Goal: Check status: Check status

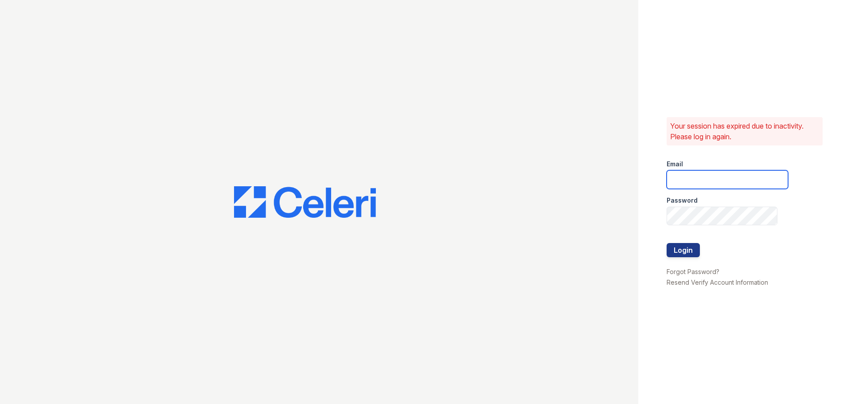
click at [747, 180] on input "email" at bounding box center [727, 179] width 121 height 19
type input "[EMAIL_ADDRESS][DOMAIN_NAME]"
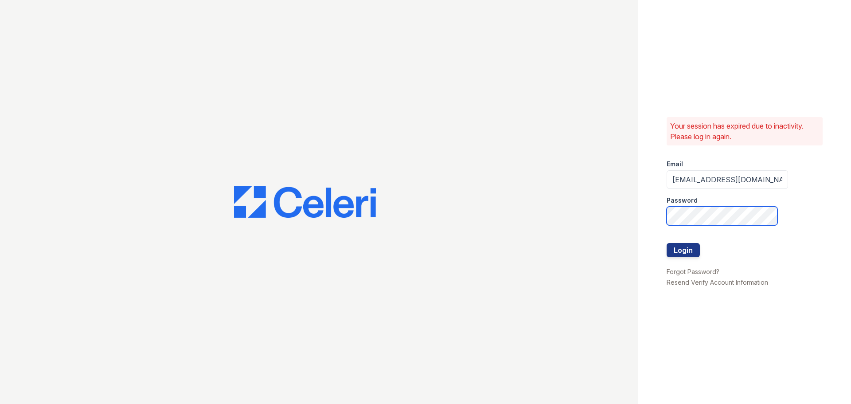
click at [667, 243] on button "Login" at bounding box center [683, 250] width 33 height 14
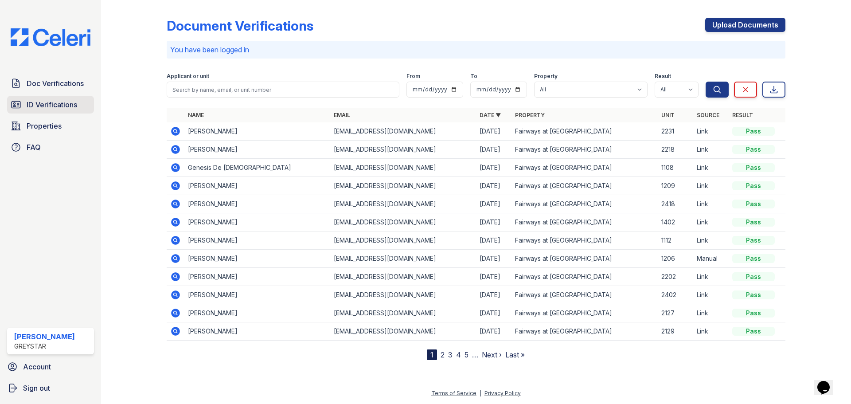
click at [54, 100] on span "ID Verifications" at bounding box center [52, 104] width 51 height 11
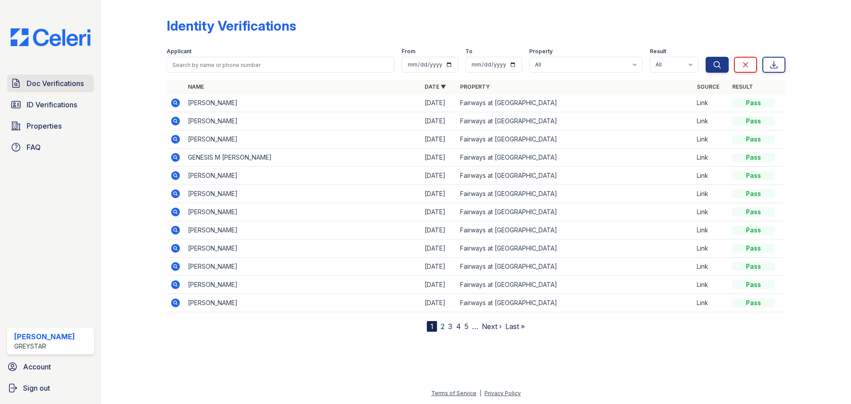
click at [59, 84] on span "Doc Verifications" at bounding box center [55, 83] width 57 height 11
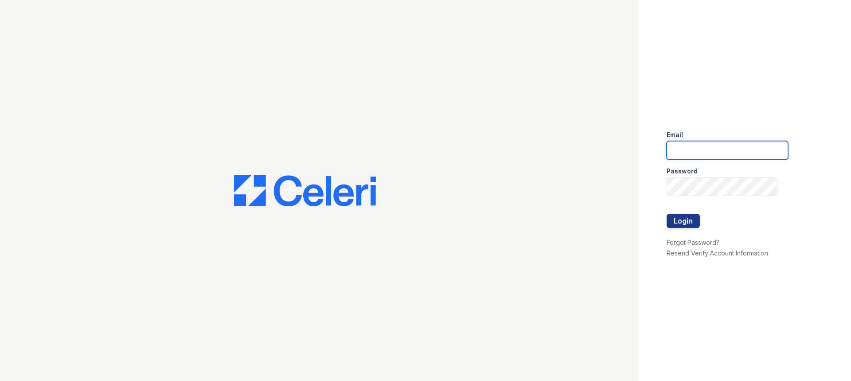
click at [702, 150] on input "email" at bounding box center [727, 150] width 121 height 19
type input "[EMAIL_ADDRESS][DOMAIN_NAME]"
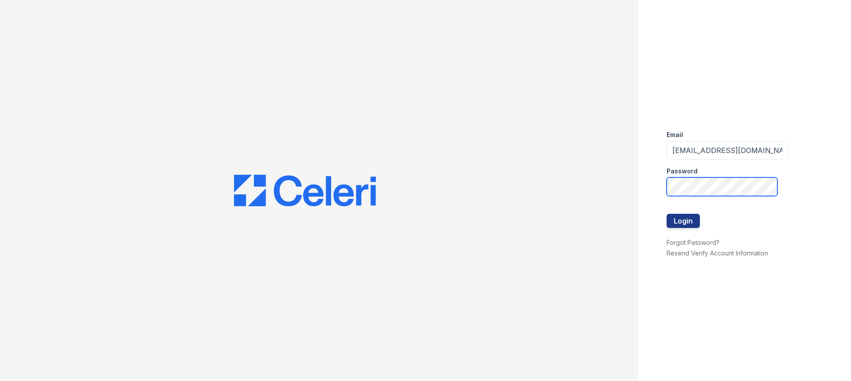
click at [667, 214] on button "Login" at bounding box center [683, 221] width 33 height 14
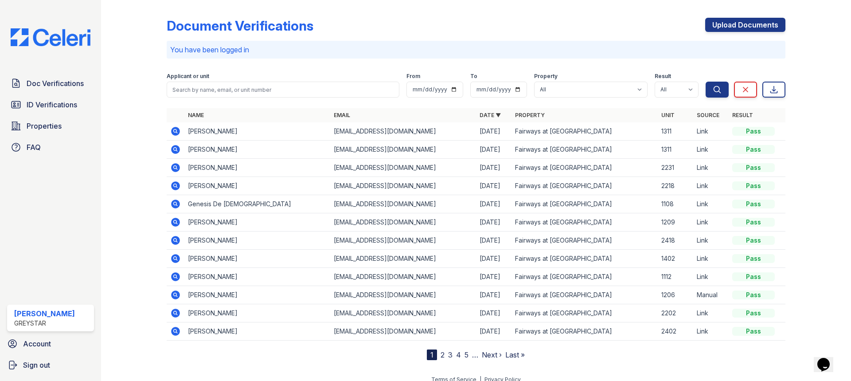
click at [176, 149] on icon at bounding box center [175, 149] width 2 height 2
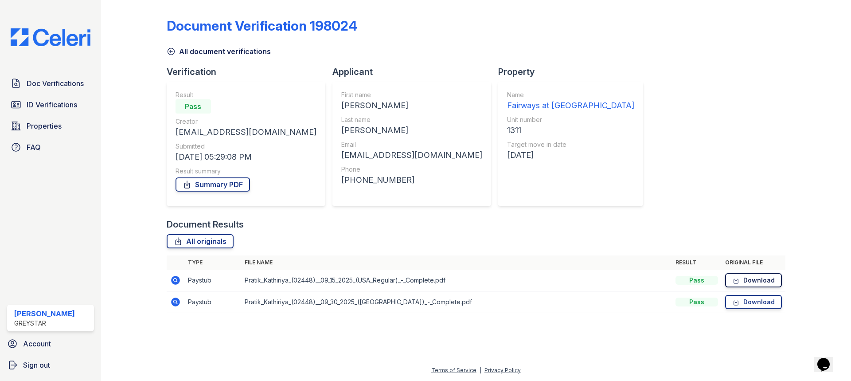
click at [757, 276] on link "Download" at bounding box center [753, 280] width 57 height 14
click at [762, 298] on link "Download" at bounding box center [753, 302] width 57 height 14
click at [170, 53] on icon at bounding box center [171, 51] width 9 height 9
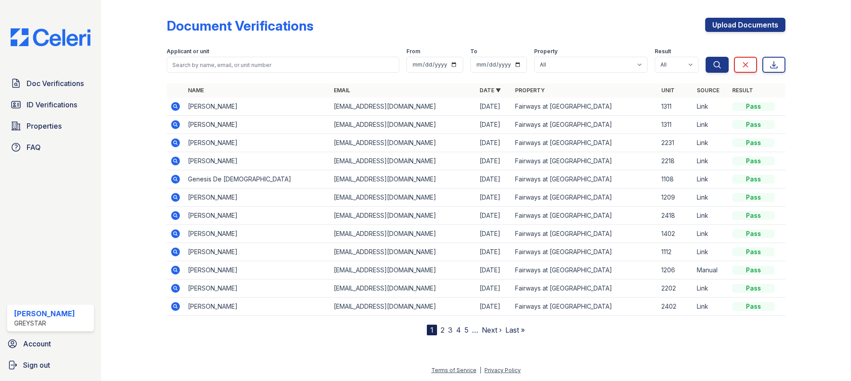
click at [179, 108] on icon at bounding box center [175, 106] width 9 height 9
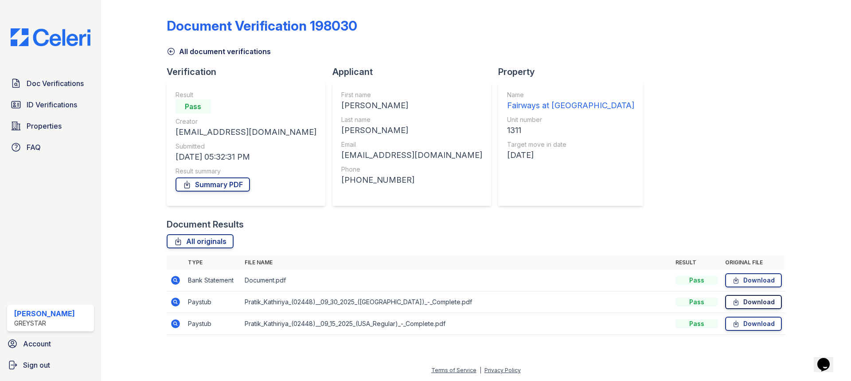
click at [739, 299] on icon at bounding box center [737, 302] width 8 height 9
click at [731, 276] on link "Download" at bounding box center [753, 280] width 57 height 14
click at [780, 55] on div "All document verifications" at bounding box center [476, 49] width 619 height 16
click at [62, 117] on link "Properties" at bounding box center [50, 126] width 87 height 18
click at [61, 102] on span "ID Verifications" at bounding box center [52, 104] width 51 height 11
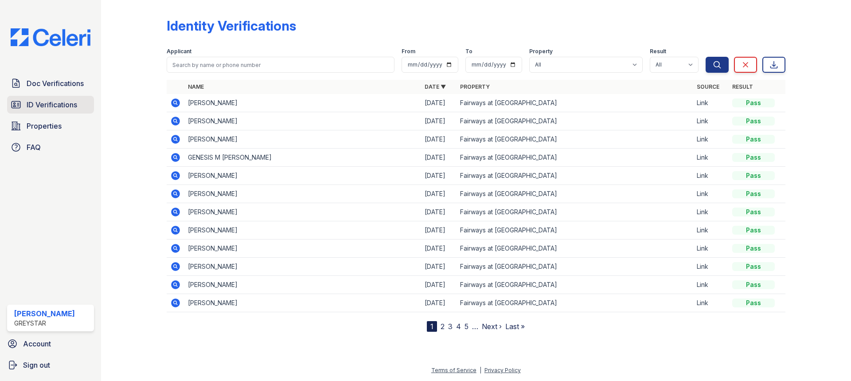
click at [26, 105] on link "ID Verifications" at bounding box center [50, 105] width 87 height 18
click at [178, 228] on icon at bounding box center [175, 230] width 9 height 9
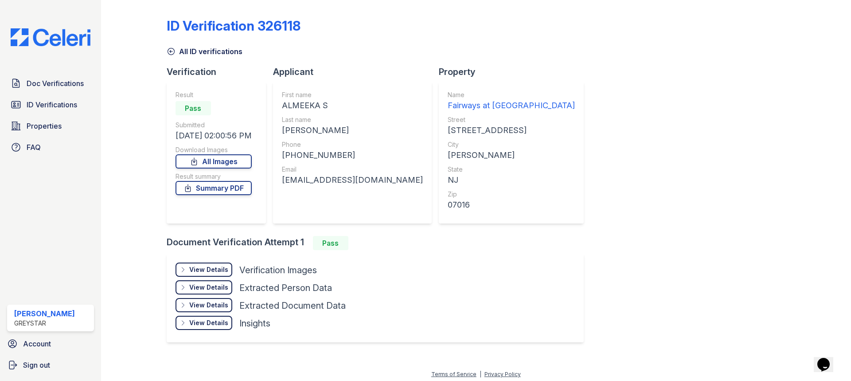
click at [224, 273] on div "View Details" at bounding box center [208, 269] width 39 height 9
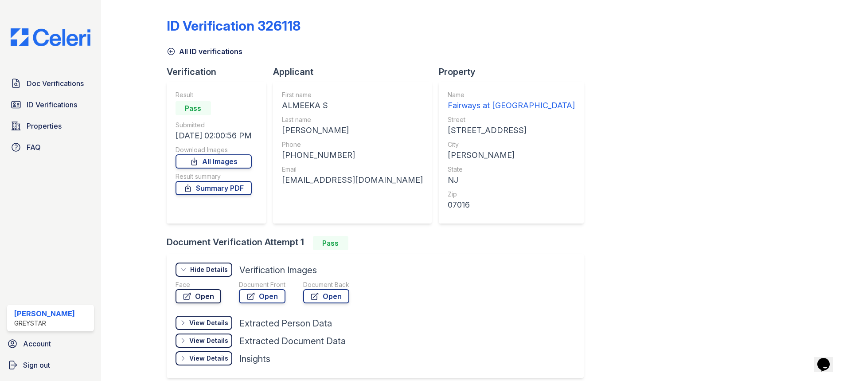
click at [198, 297] on link "Open" at bounding box center [199, 296] width 46 height 14
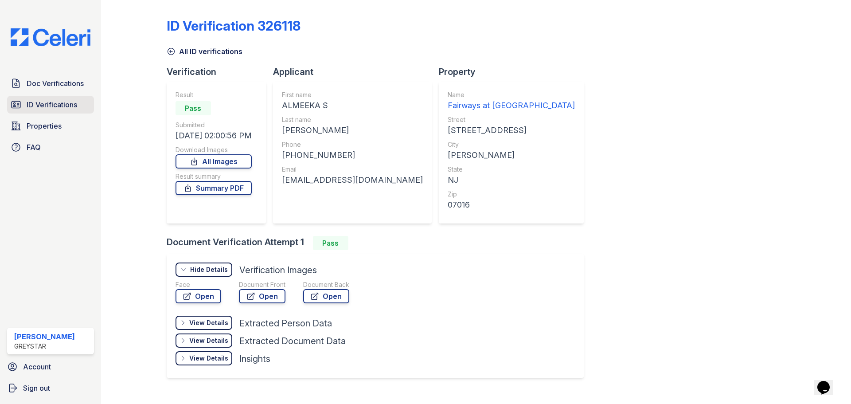
click at [27, 112] on link "ID Verifications" at bounding box center [50, 105] width 87 height 18
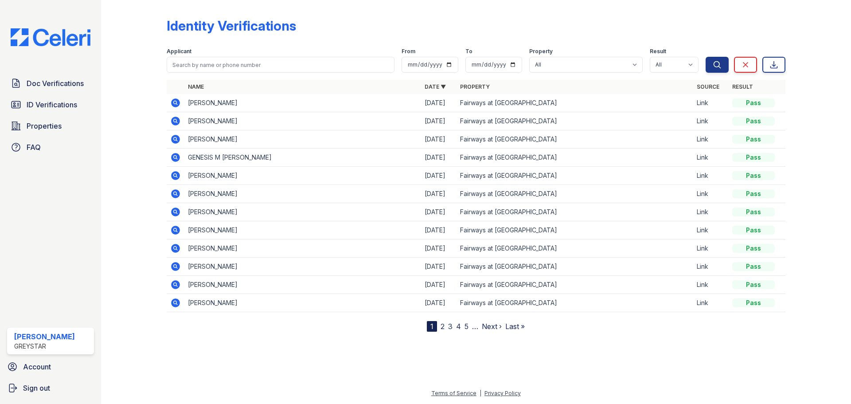
click at [176, 138] on icon at bounding box center [175, 138] width 2 height 2
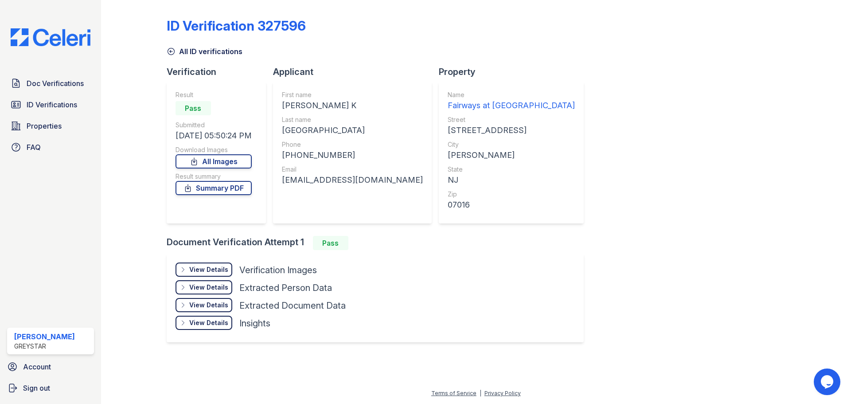
click at [215, 270] on div "View Details" at bounding box center [208, 269] width 39 height 9
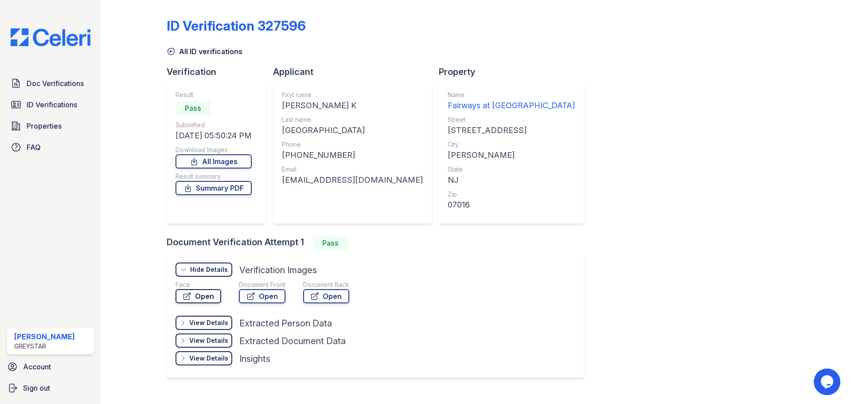
click at [200, 297] on link "Open" at bounding box center [199, 296] width 46 height 14
click at [171, 50] on icon at bounding box center [171, 51] width 9 height 9
